Goal: Task Accomplishment & Management: Complete application form

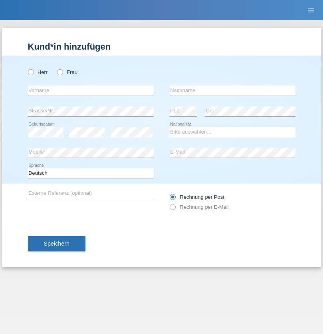
radio input "true"
click at [91, 90] on input "text" at bounding box center [91, 91] width 126 height 10
type input "[PERSON_NAME]"
click at [233, 90] on input "text" at bounding box center [233, 91] width 126 height 10
type input "Zellner"
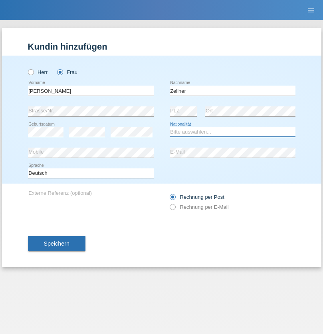
select select "DE"
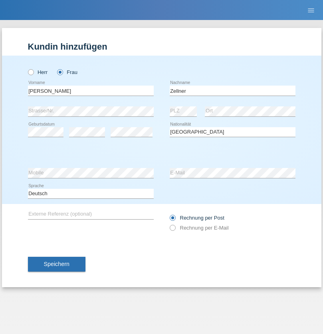
select select "C"
select select "12"
select select "10"
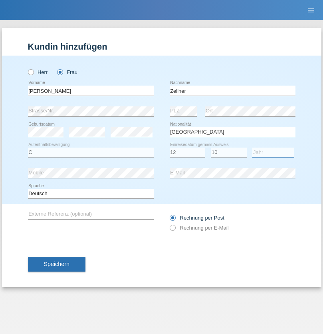
select select "2013"
select select "en"
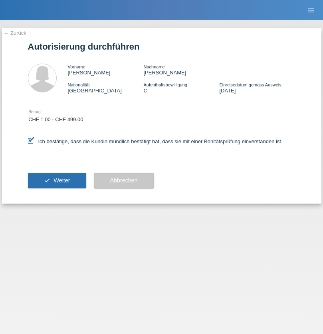
select select "1"
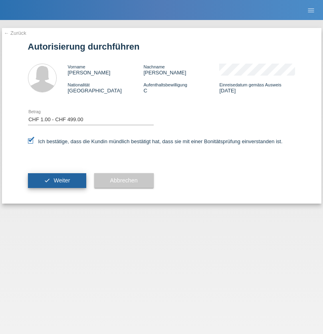
click at [57, 180] on span "Weiter" at bounding box center [62, 180] width 16 height 6
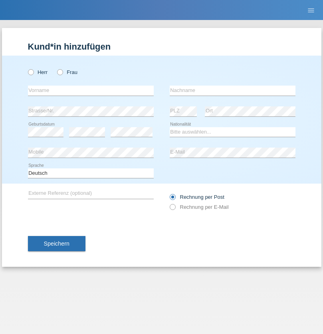
radio input "true"
click at [91, 90] on input "text" at bounding box center [91, 91] width 126 height 10
type input "Thomas"
click at [233, 90] on input "text" at bounding box center [233, 91] width 126 height 10
type input "Zellner"
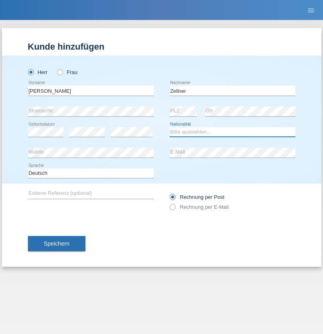
select select "DE"
select select "C"
select select "26"
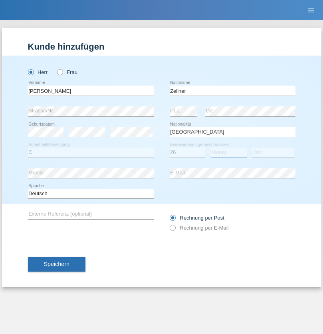
select select "05"
select select "2021"
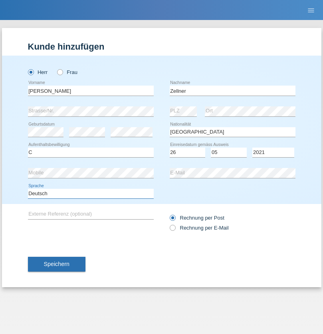
select select "en"
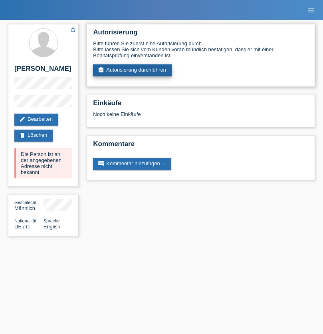
click at [133, 70] on link "assignment_turned_in Autorisierung durchführen" at bounding box center [132, 70] width 79 height 12
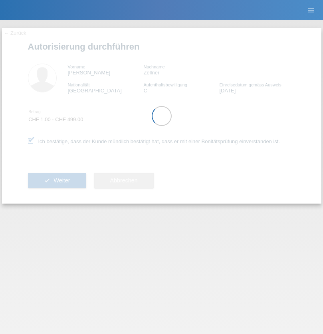
select select "1"
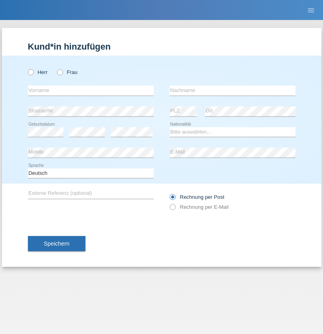
radio input "true"
click at [91, 90] on input "text" at bounding box center [91, 91] width 126 height 10
type input "Claudio"
click at [233, 90] on input "text" at bounding box center [233, 91] width 126 height 10
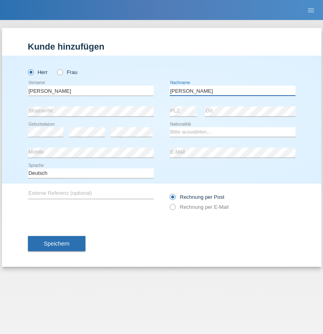
type input "Spiess"
select select "CH"
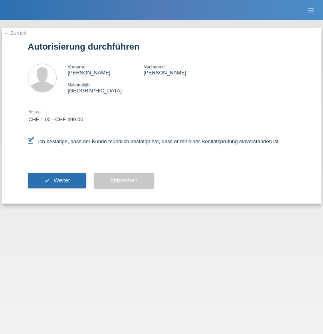
select select "1"
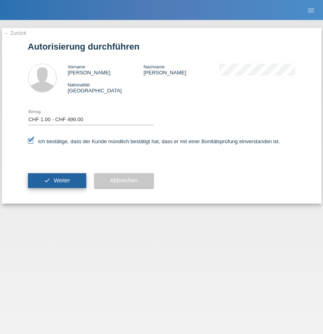
click at [57, 180] on span "Weiter" at bounding box center [62, 180] width 16 height 6
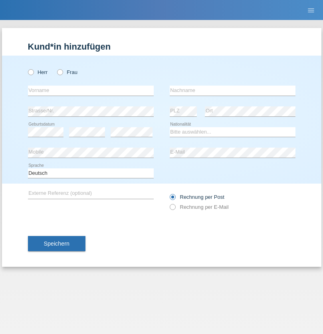
radio input "true"
click at [91, 90] on input "text" at bounding box center [91, 91] width 126 height 10
type input "Michael"
click at [233, 90] on input "text" at bounding box center [233, 91] width 126 height 10
type input "Zellner"
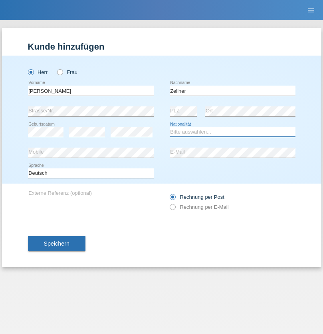
select select "DE"
select select "C"
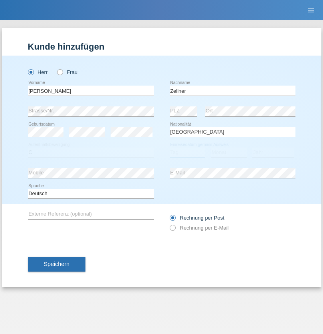
select select "26"
select select "05"
select select "2021"
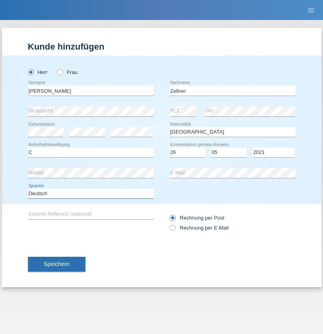
select select "en"
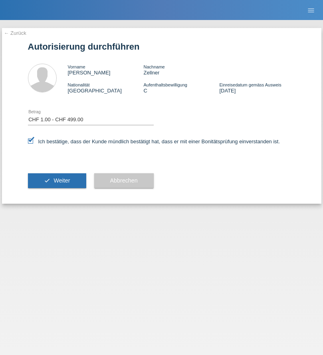
select select "1"
click at [57, 180] on span "Weiter" at bounding box center [62, 180] width 16 height 6
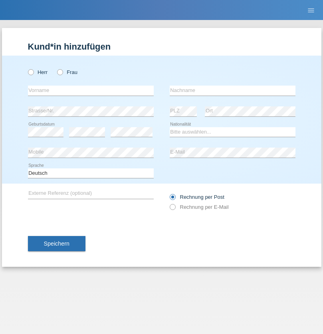
radio input "true"
click at [91, 90] on input "text" at bounding box center [91, 91] width 126 height 10
type input "Pascal"
click at [233, 90] on input "text" at bounding box center [233, 91] width 126 height 10
type input "Blott"
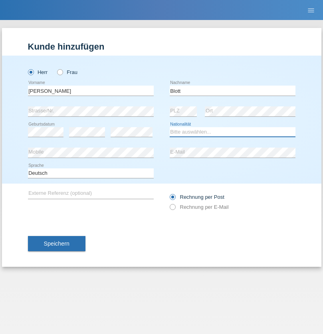
select select "DE"
select select "C"
select select "16"
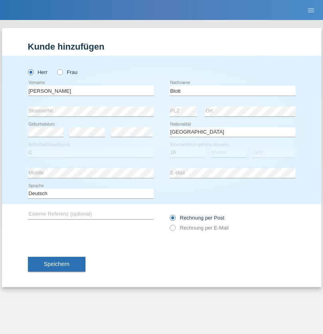
select select "03"
select select "2021"
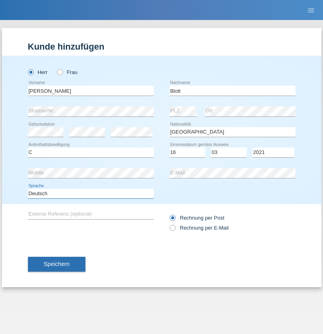
select select "en"
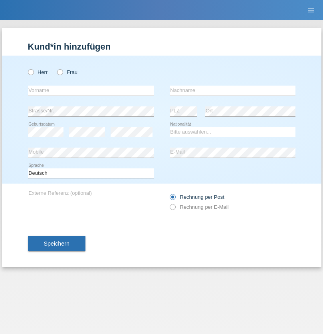
radio input "true"
click at [91, 90] on input "text" at bounding box center [91, 91] width 126 height 10
type input "[PERSON_NAME]"
click at [233, 90] on input "text" at bounding box center [233, 91] width 126 height 10
type input "ramalho"
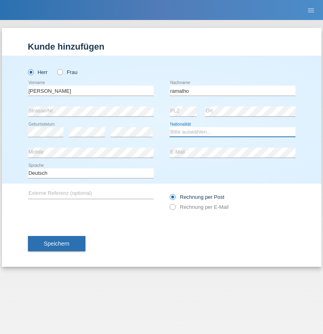
select select "PT"
select select "C"
select select "21"
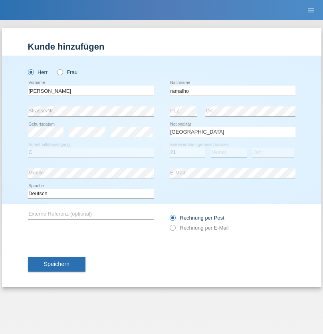
select select "05"
select select "2021"
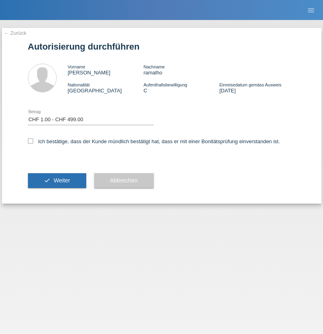
select select "1"
checkbox input "true"
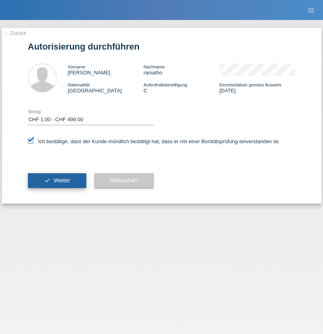
click at [57, 180] on span "Weiter" at bounding box center [62, 180] width 16 height 6
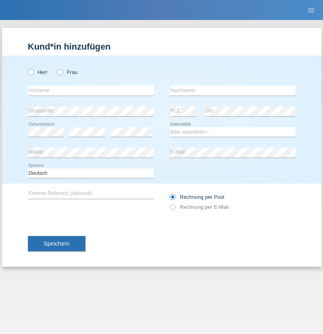
radio input "true"
click at [91, 90] on input "text" at bounding box center [91, 91] width 126 height 10
type input "[PERSON_NAME]"
click at [233, 90] on input "text" at bounding box center [233, 91] width 126 height 10
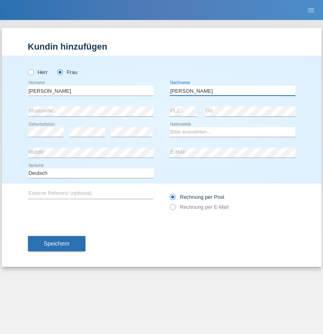
type input "[PERSON_NAME]"
select select "UA"
select select "C"
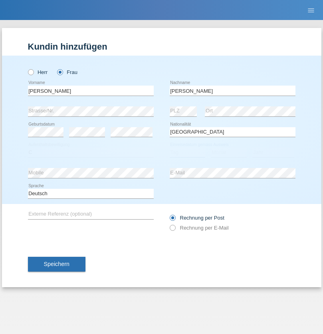
select select "09"
select select "12"
select select "2021"
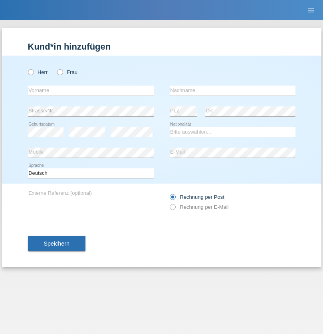
radio input "true"
click at [91, 90] on input "text" at bounding box center [91, 91] width 126 height 10
type input "K"
click at [233, 90] on input "text" at bounding box center [233, 91] width 126 height 10
type input "Keel"
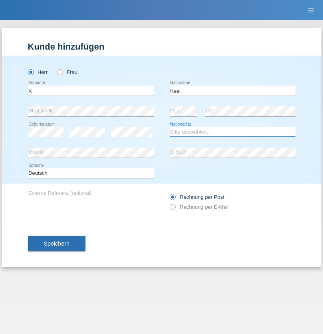
select select "CH"
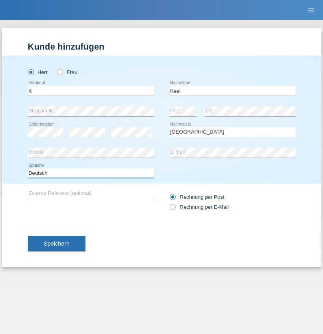
select select "en"
